Goal: Check status: Check status

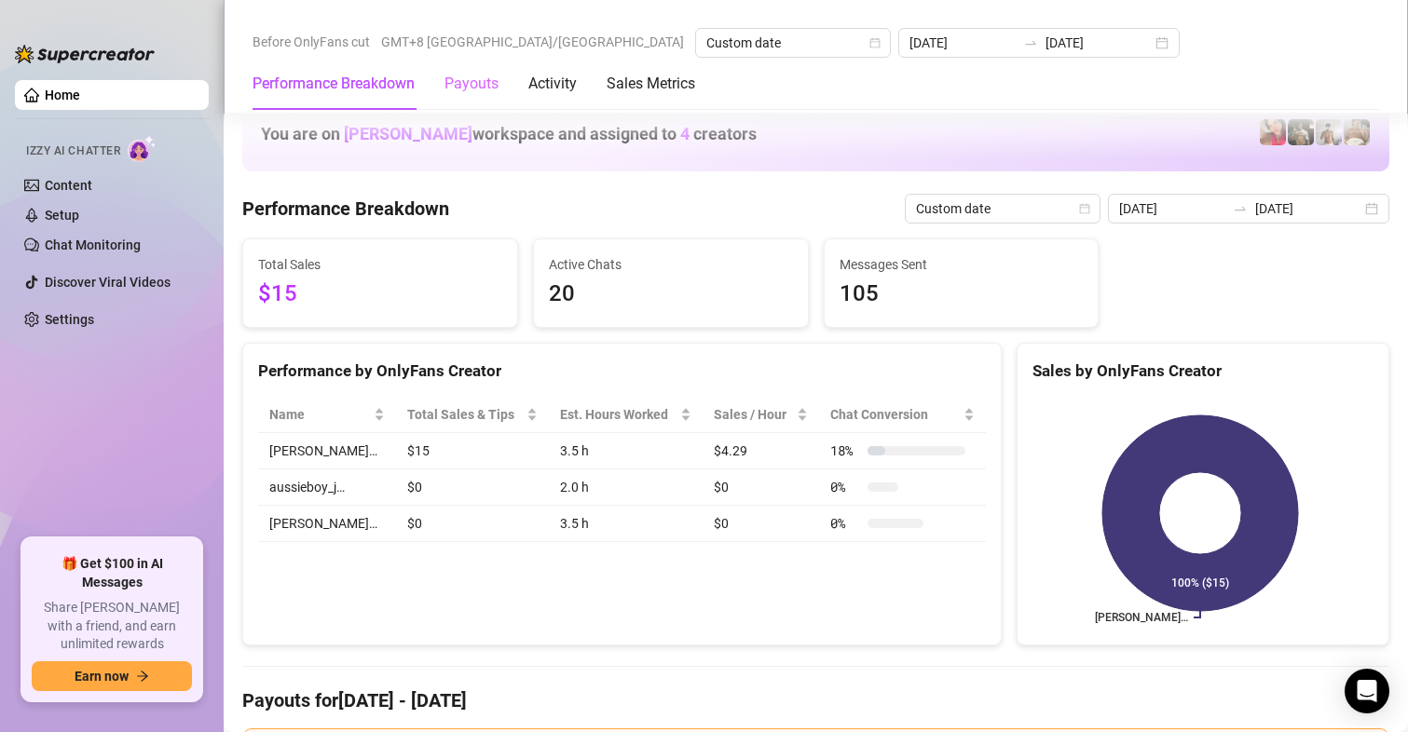
scroll to position [2609, 0]
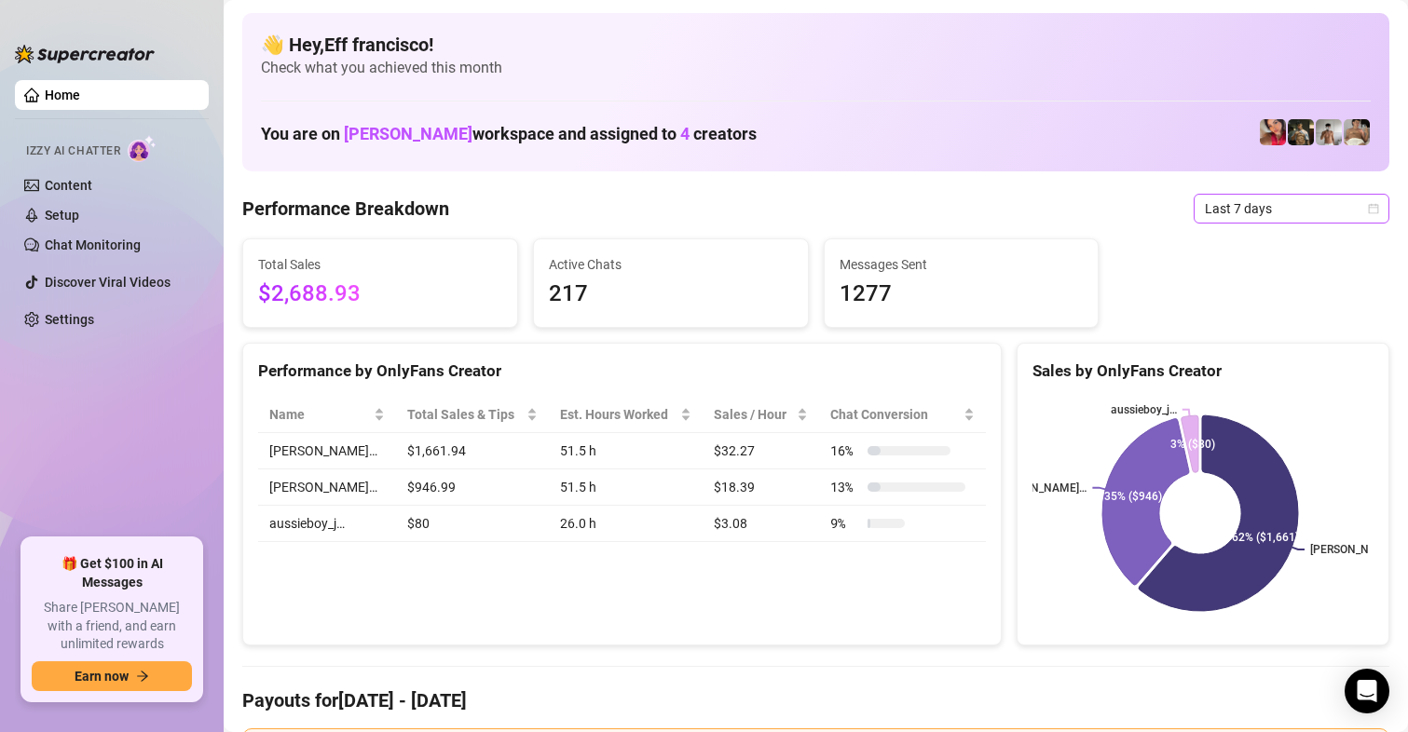
click at [1218, 218] on span "Last 7 days" at bounding box center [1291, 209] width 173 height 28
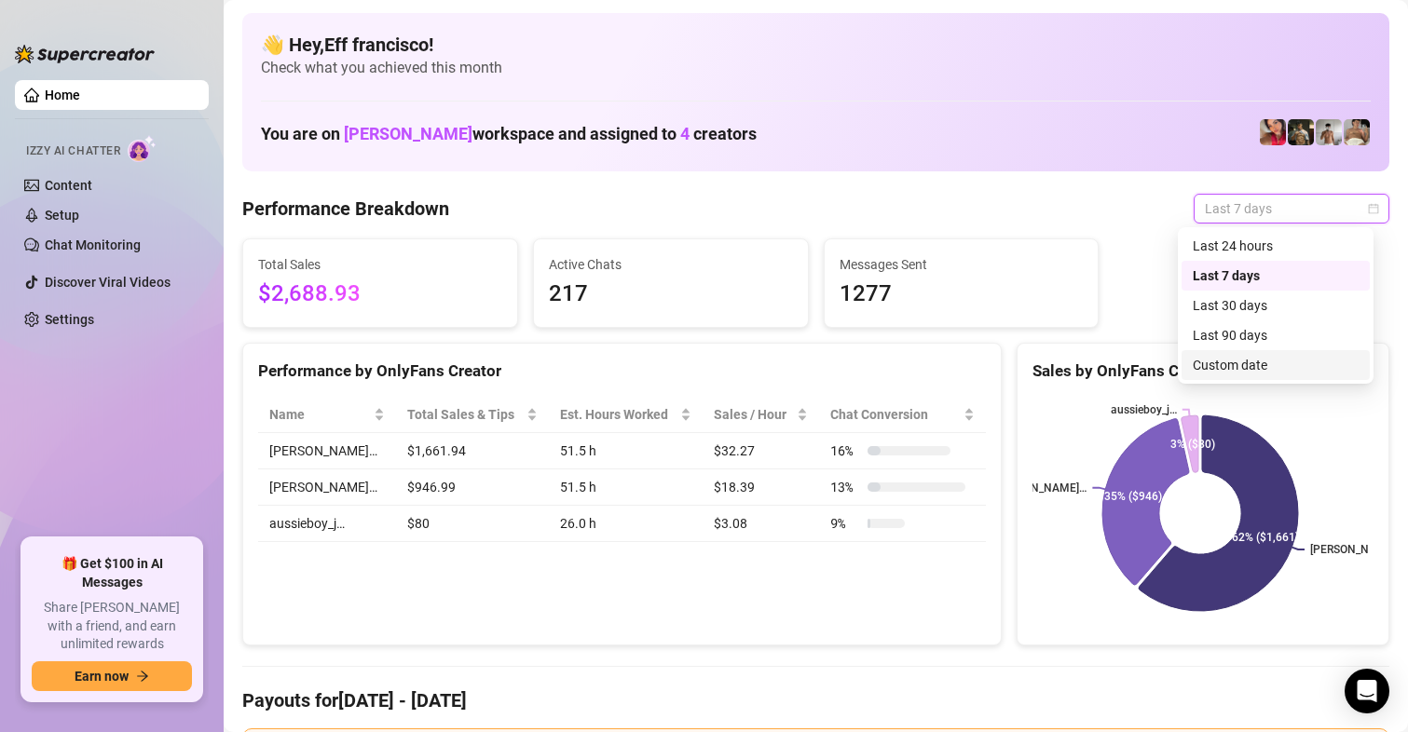
click at [1235, 361] on div "Custom date" at bounding box center [1276, 365] width 166 height 20
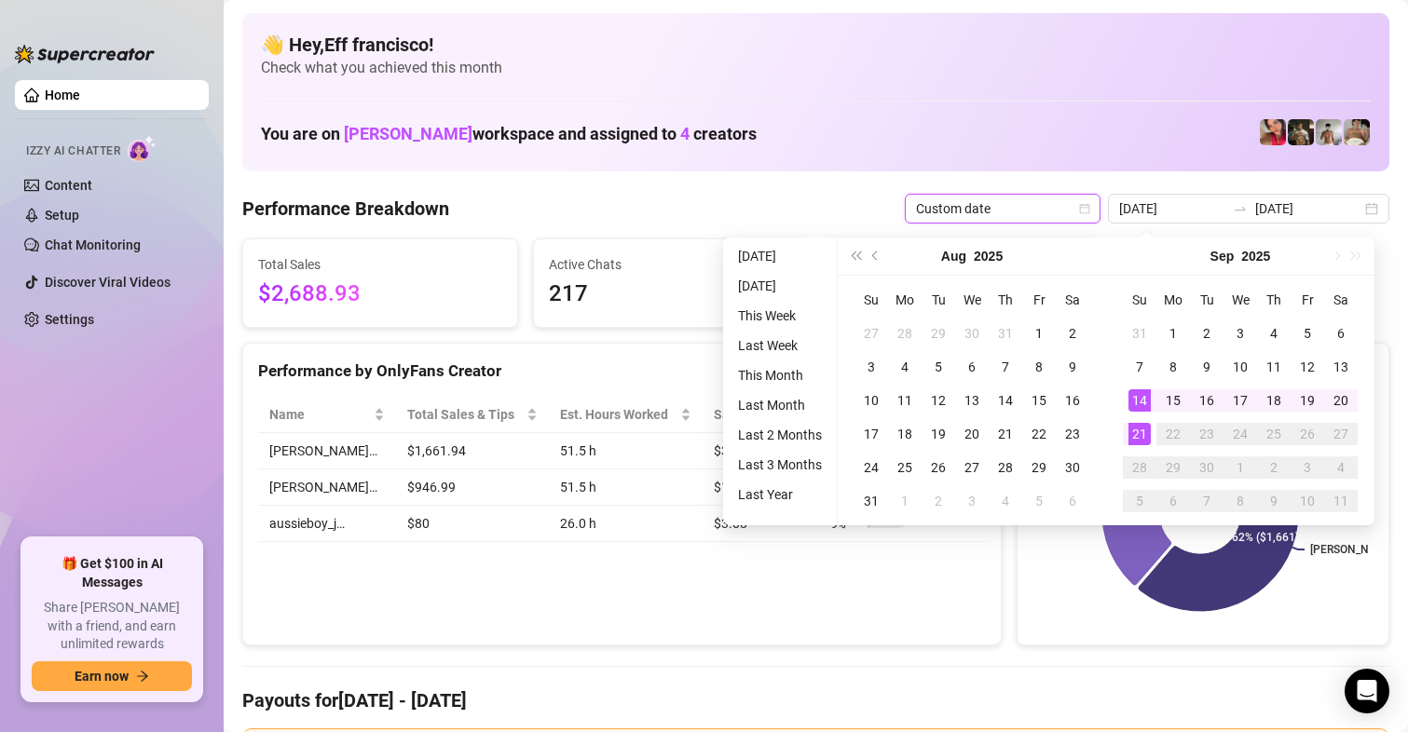
type input "[DATE]"
click at [1144, 434] on div "21" at bounding box center [1139, 434] width 22 height 22
click at [1143, 434] on div "21" at bounding box center [1139, 434] width 22 height 22
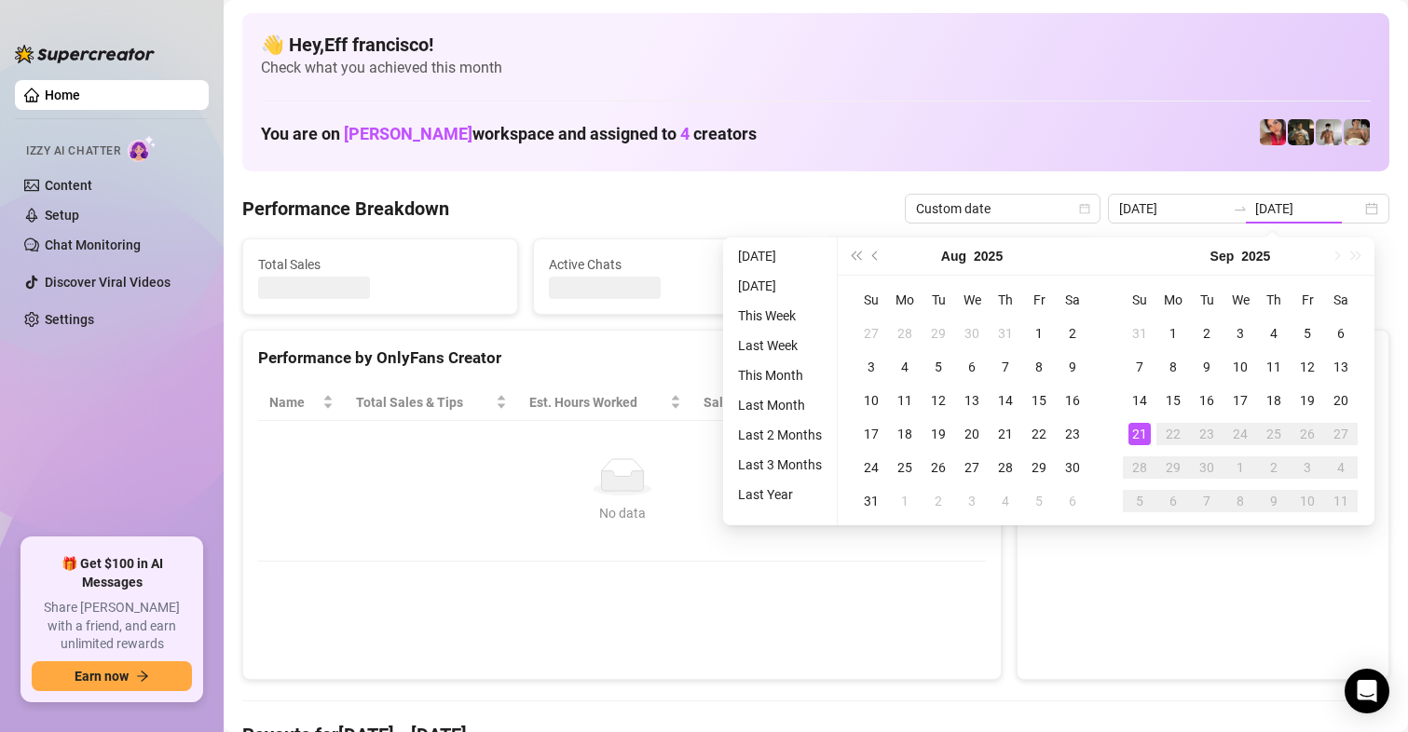
type input "[DATE]"
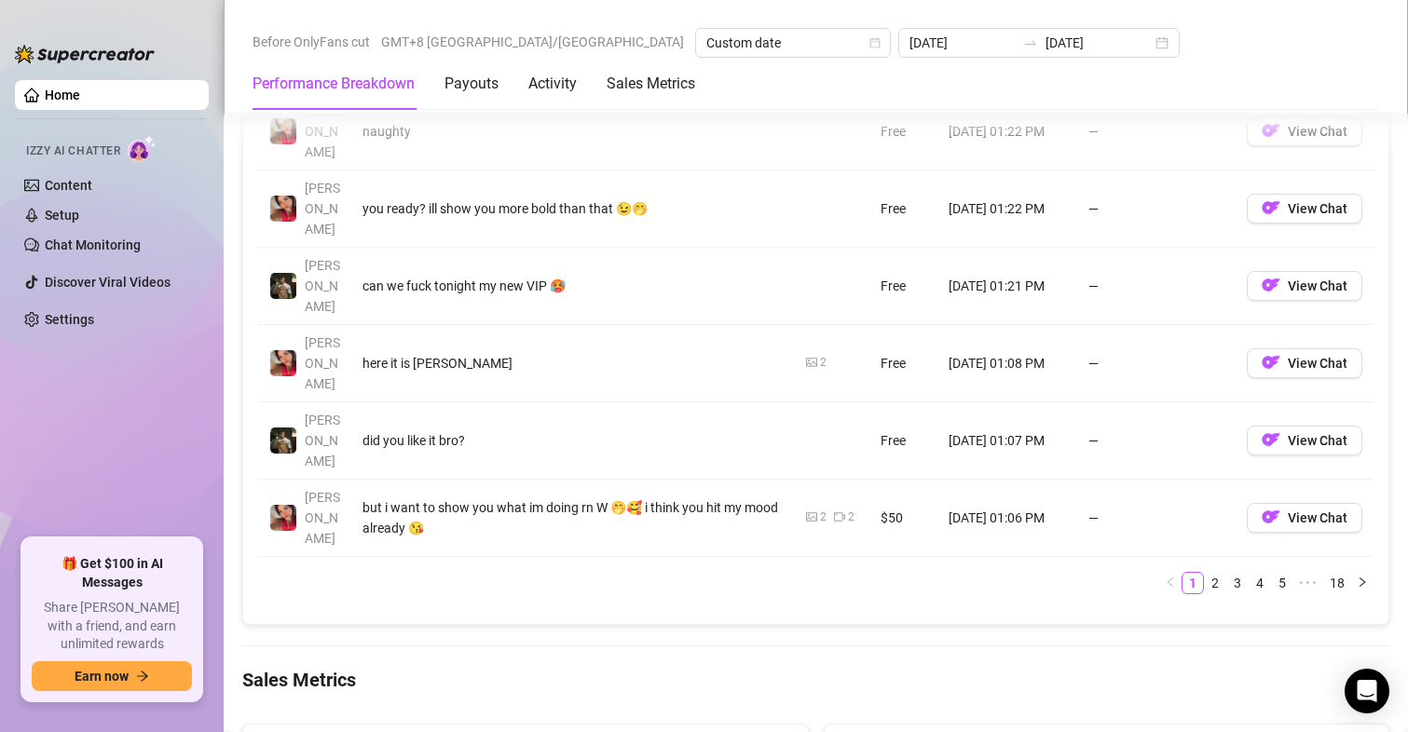
scroll to position [2230, 0]
